Goal: Task Accomplishment & Management: Manage account settings

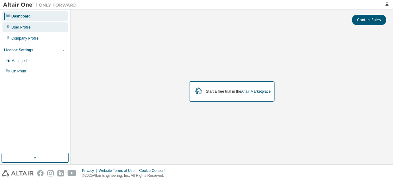
click at [31, 27] on div "User Profile" at bounding box center [34, 27] width 65 height 10
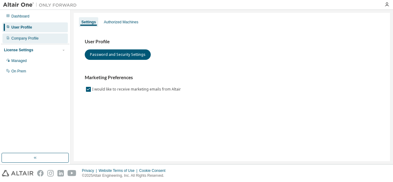
click at [34, 37] on div "Company Profile" at bounding box center [24, 38] width 27 height 5
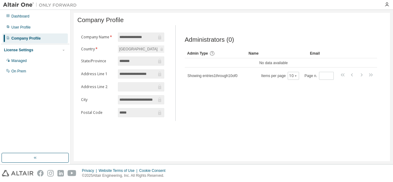
click at [33, 49] on div "License Settings" at bounding box center [35, 50] width 62 height 6
click at [50, 49] on div "License Settings" at bounding box center [35, 50] width 62 height 6
click at [44, 62] on div "Managed" at bounding box center [34, 61] width 65 height 10
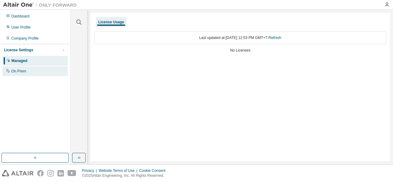
click at [46, 71] on div "On Prem" at bounding box center [34, 71] width 65 height 10
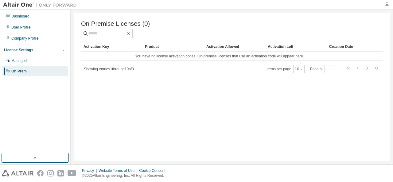
click at [387, 5] on icon "button" at bounding box center [386, 4] width 5 height 5
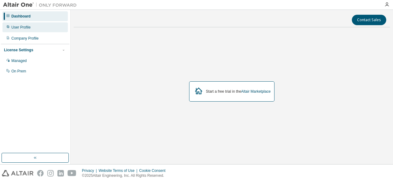
click at [37, 26] on div "User Profile" at bounding box center [34, 27] width 65 height 10
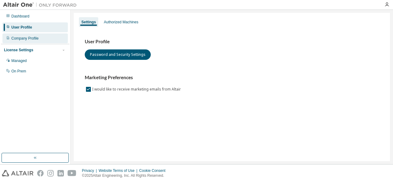
click at [41, 35] on div "Company Profile" at bounding box center [34, 38] width 65 height 10
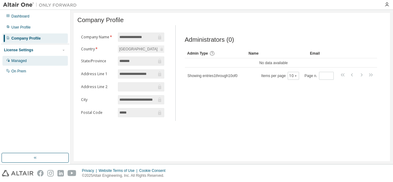
click at [35, 61] on div "Managed" at bounding box center [34, 61] width 65 height 10
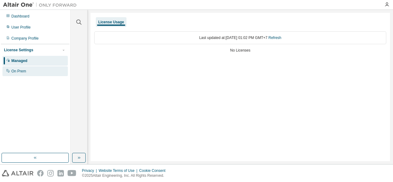
click at [35, 70] on div "On Prem" at bounding box center [34, 71] width 65 height 10
